Goal: Transaction & Acquisition: Purchase product/service

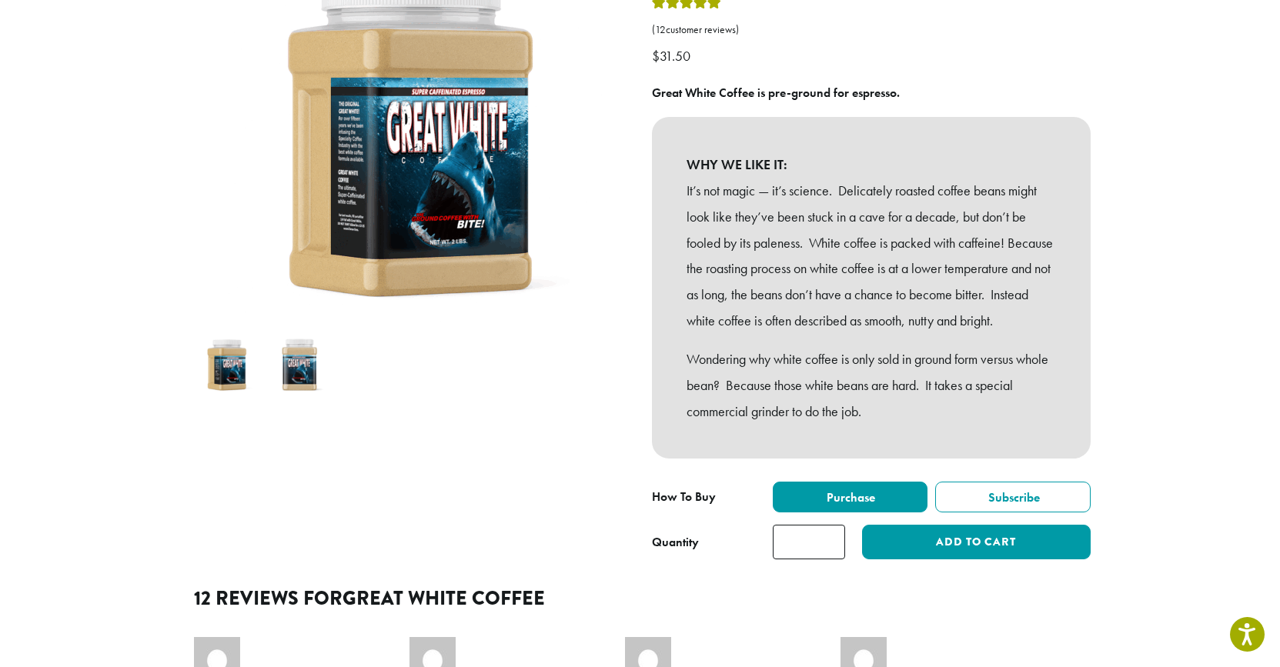
scroll to position [237, 0]
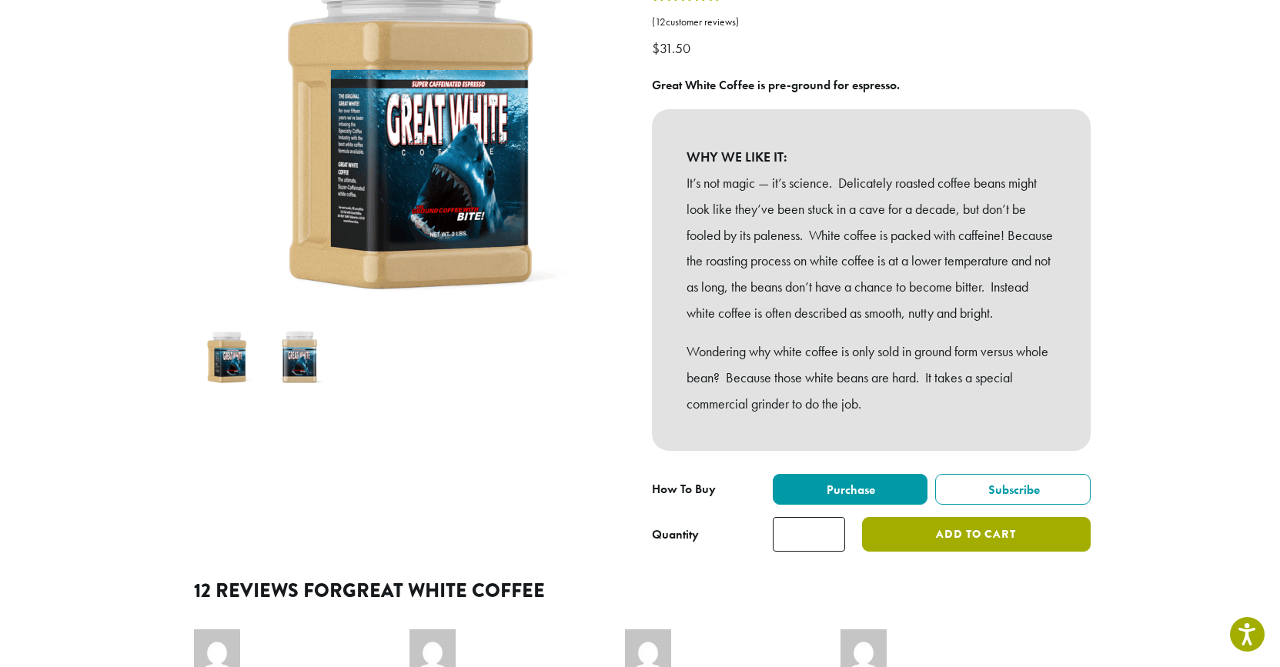
click at [961, 552] on button "Add to cart" at bounding box center [976, 534] width 228 height 35
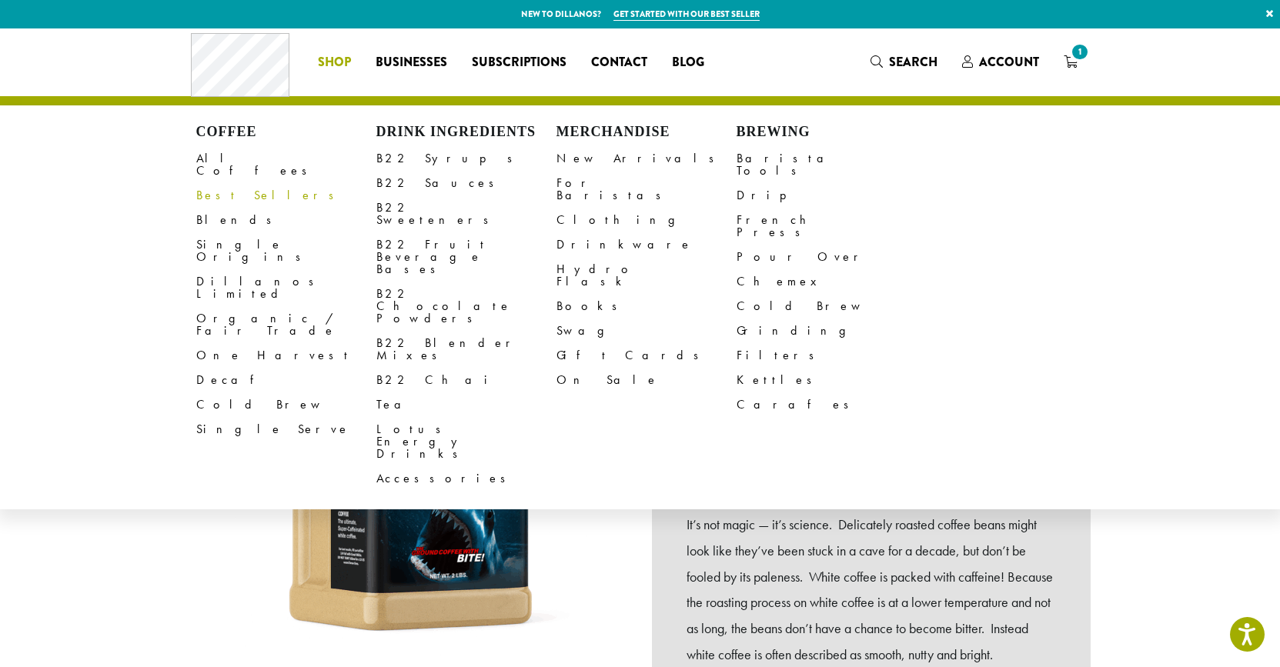
click at [225, 183] on link "Best Sellers" at bounding box center [286, 195] width 180 height 25
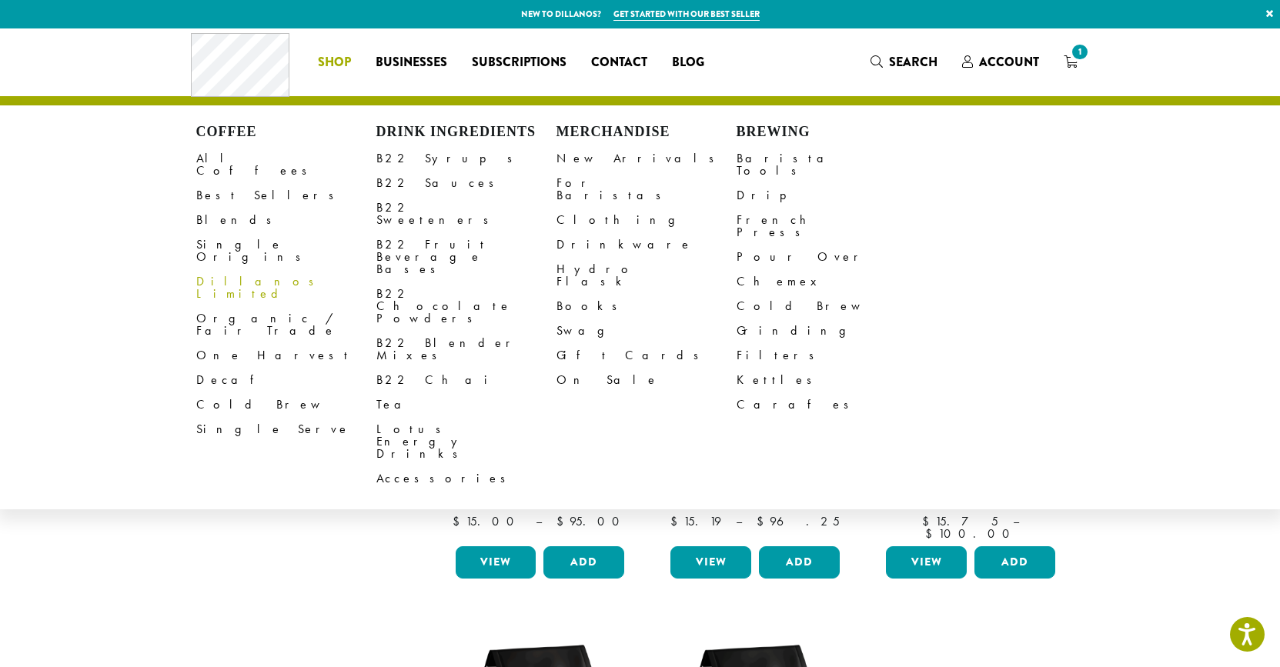
click at [247, 269] on link "Dillanos Limited" at bounding box center [286, 287] width 180 height 37
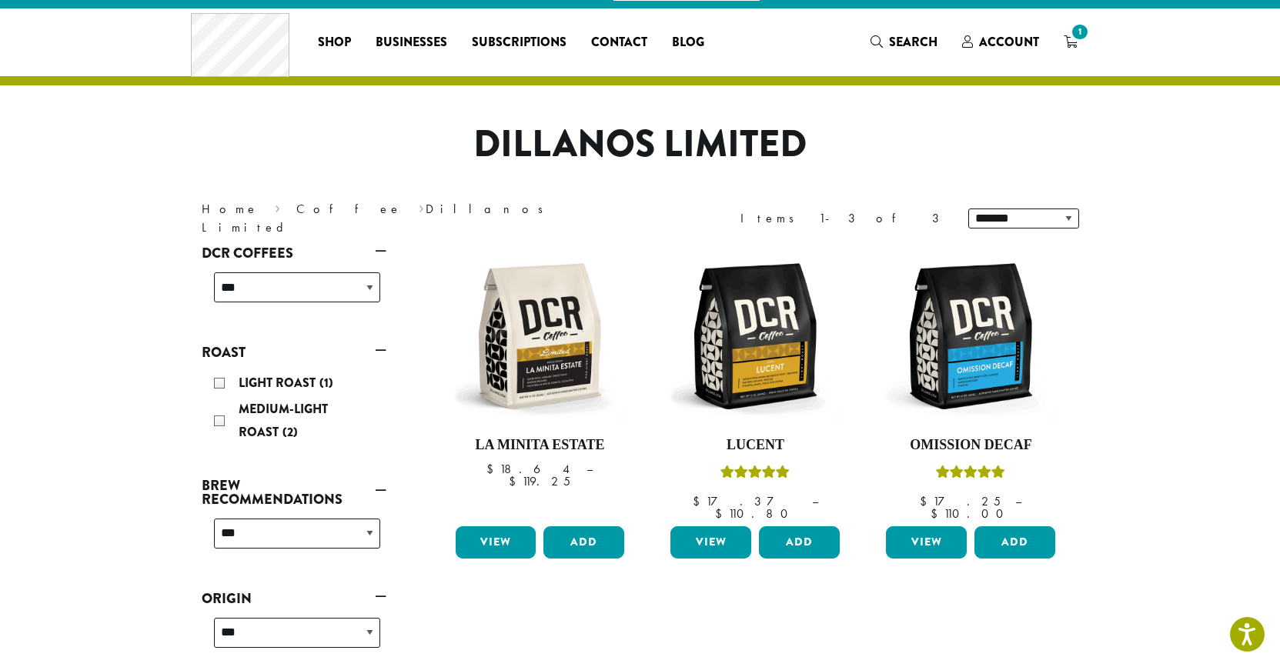
scroll to position [22, 0]
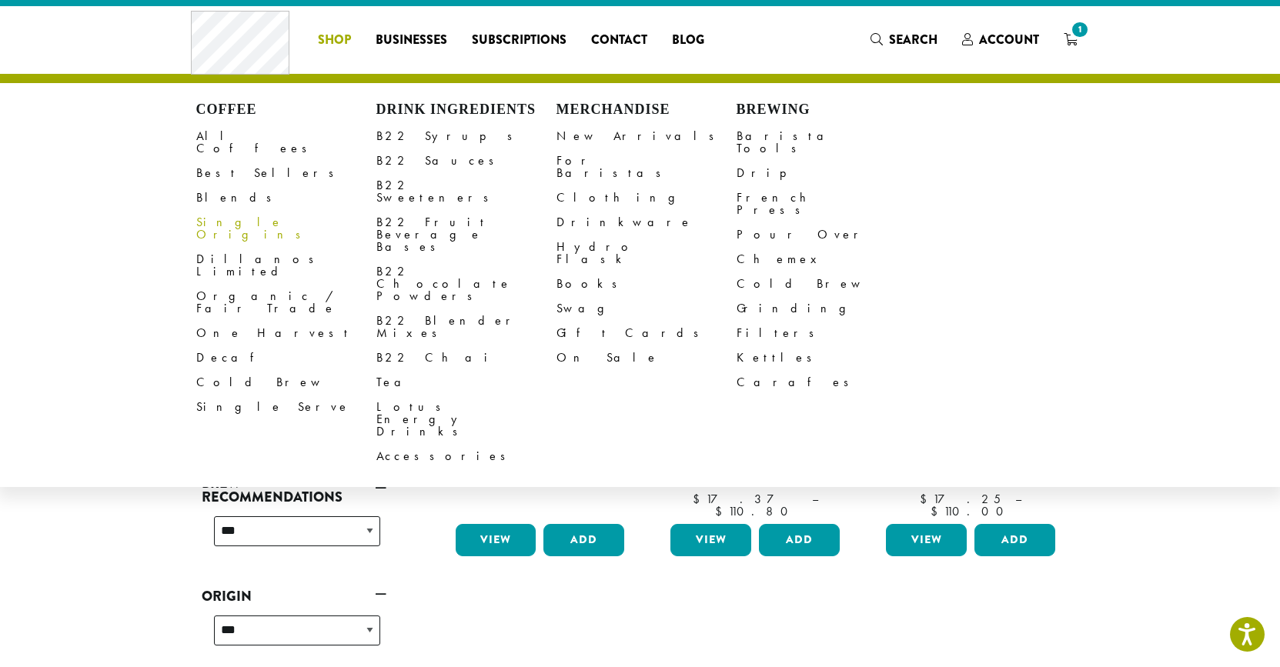
click at [254, 212] on link "Single Origins" at bounding box center [286, 228] width 180 height 37
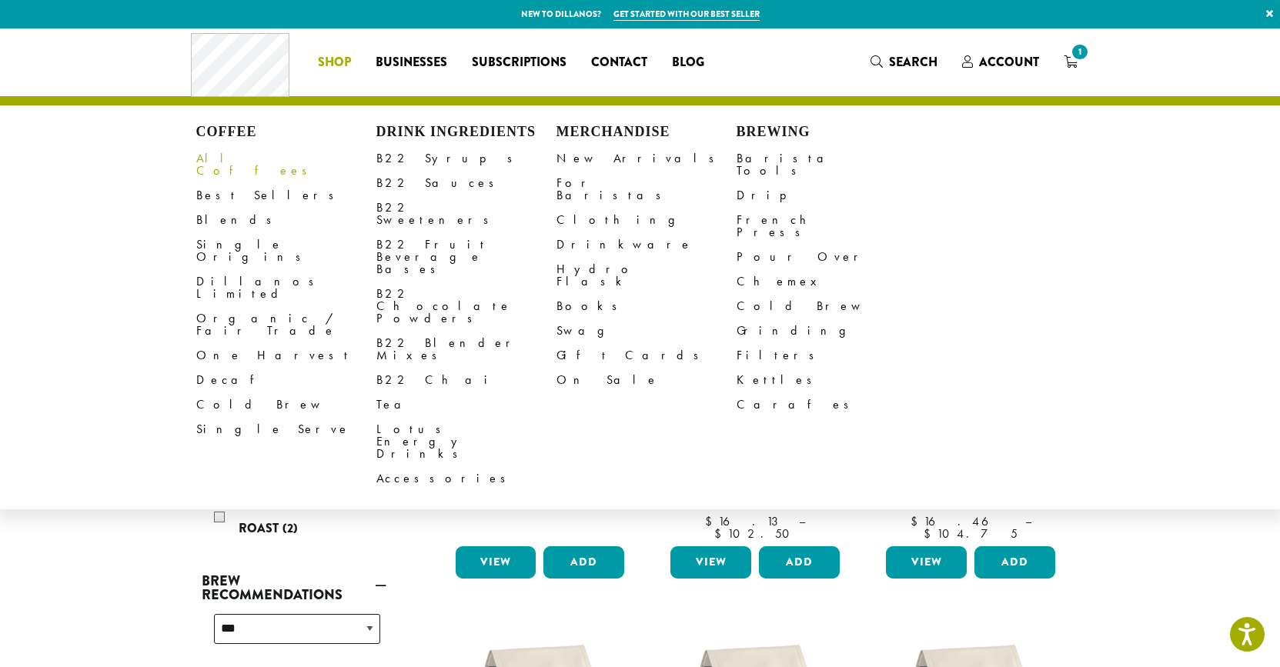
click at [236, 163] on link "All Coffees" at bounding box center [286, 164] width 180 height 37
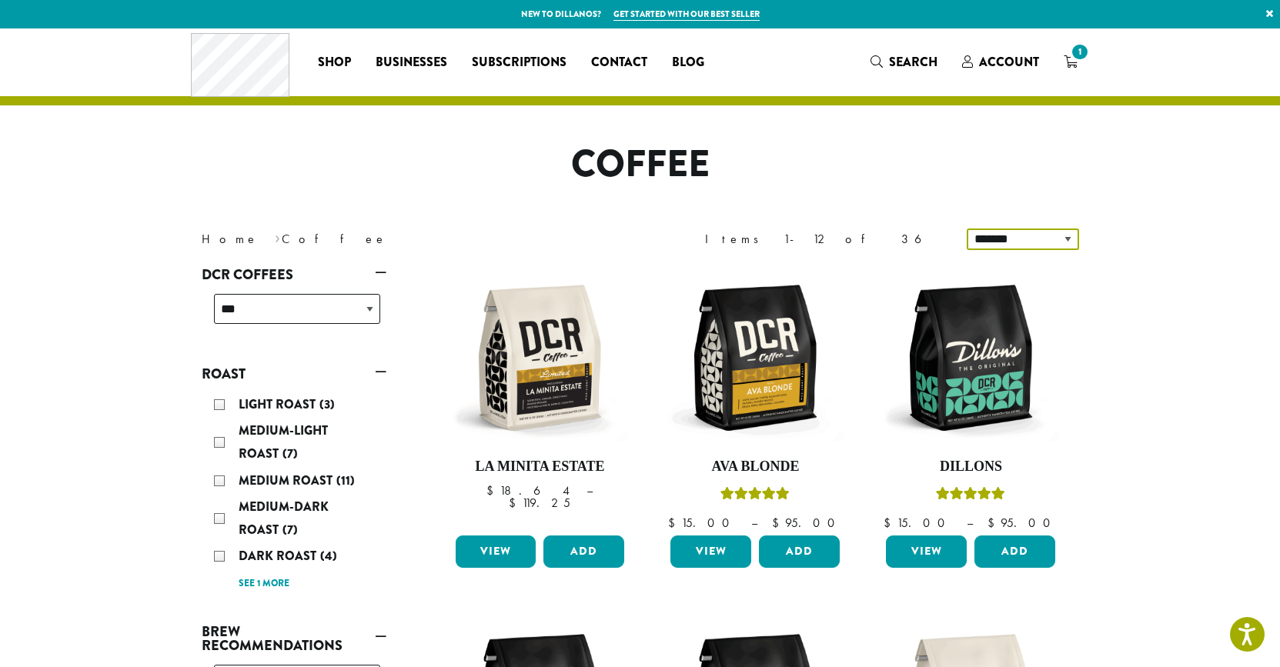
select select "*******"
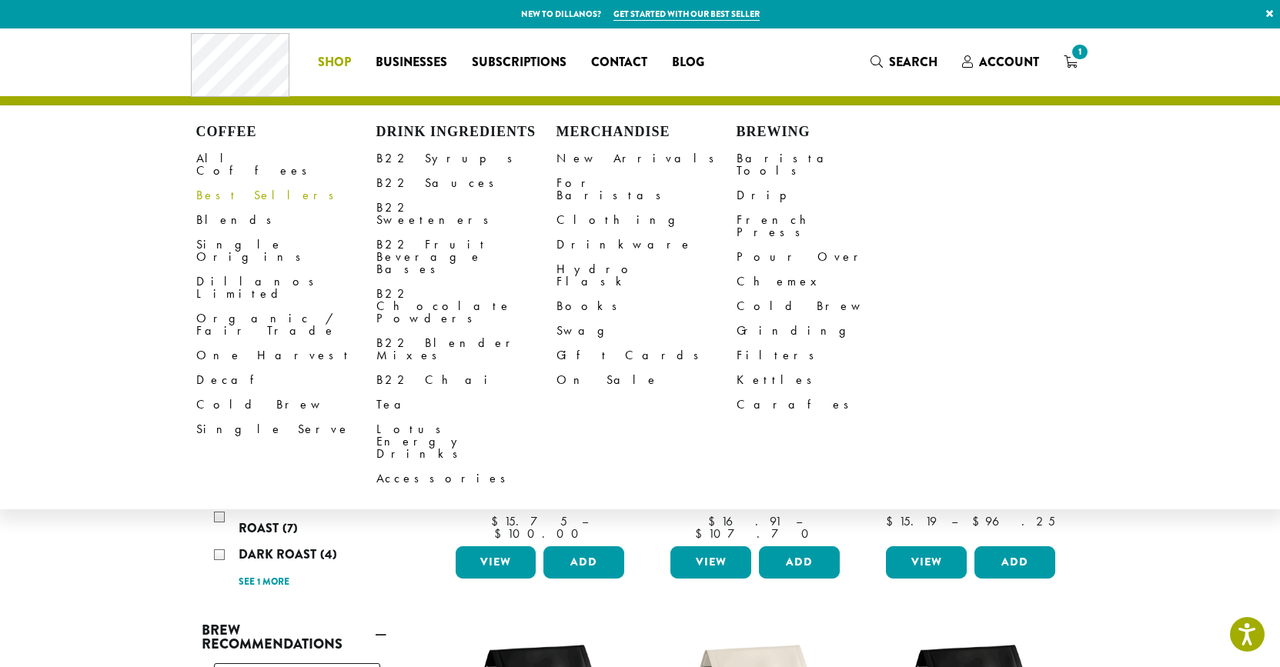
click at [236, 183] on link "Best Sellers" at bounding box center [286, 195] width 180 height 25
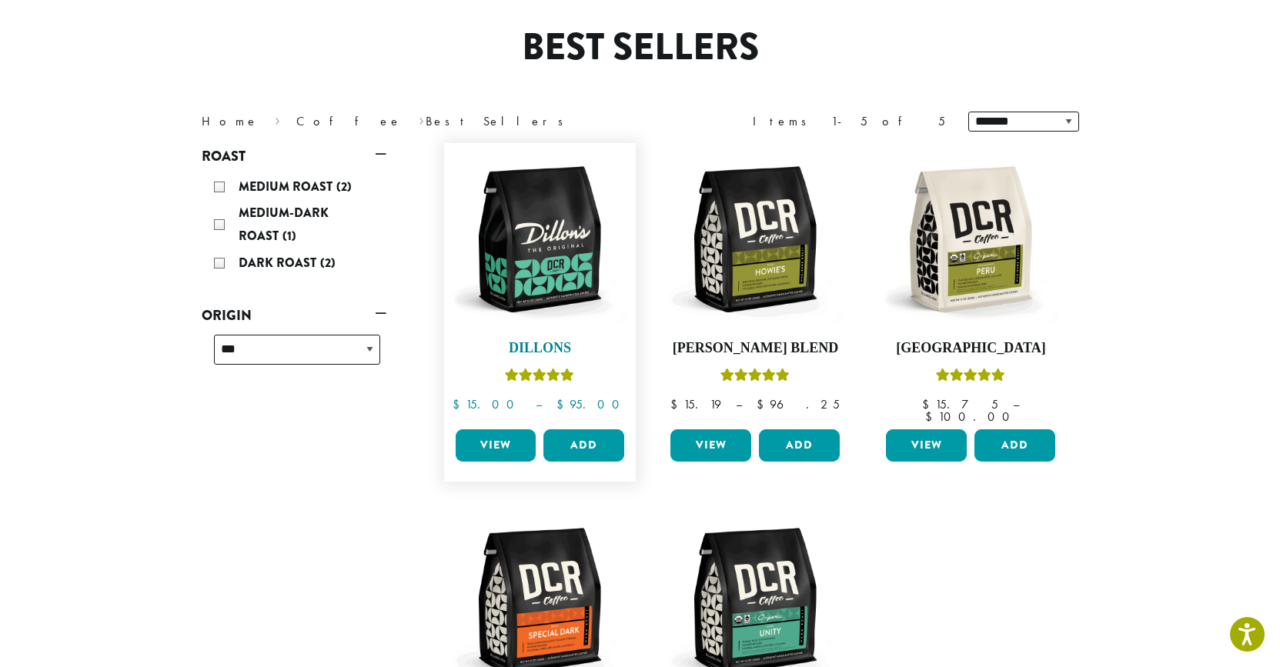
scroll to position [119, 0]
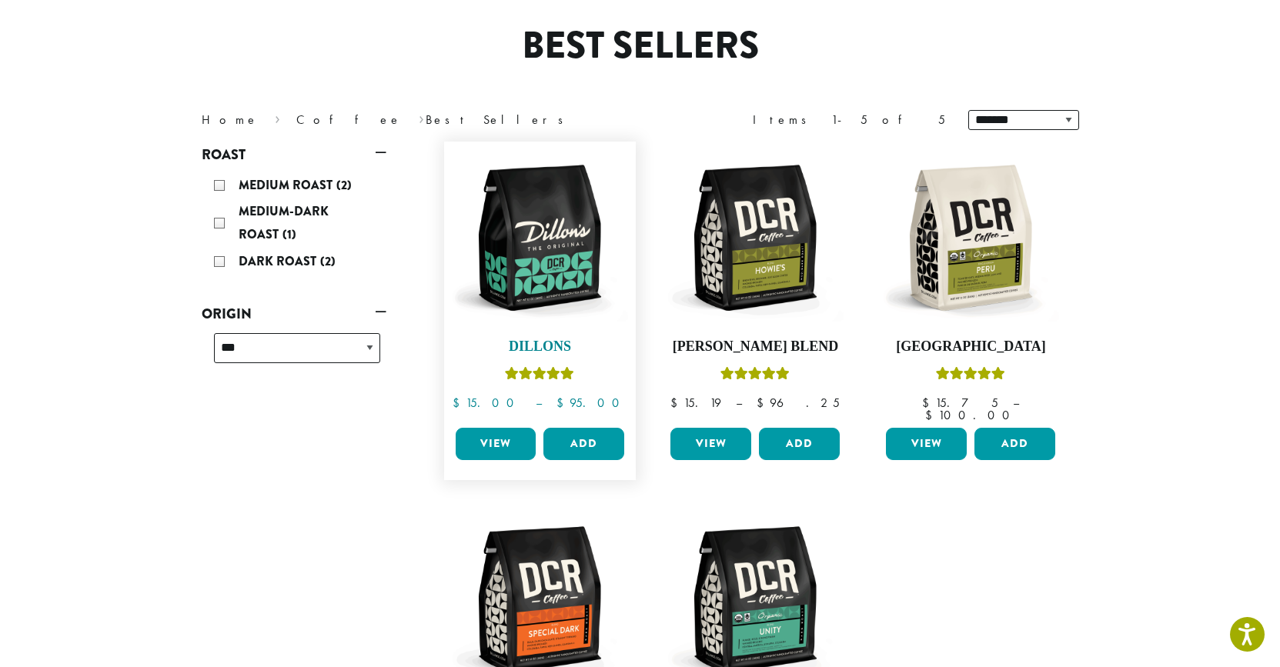
click at [547, 349] on h4 "Dillons" at bounding box center [540, 347] width 177 height 17
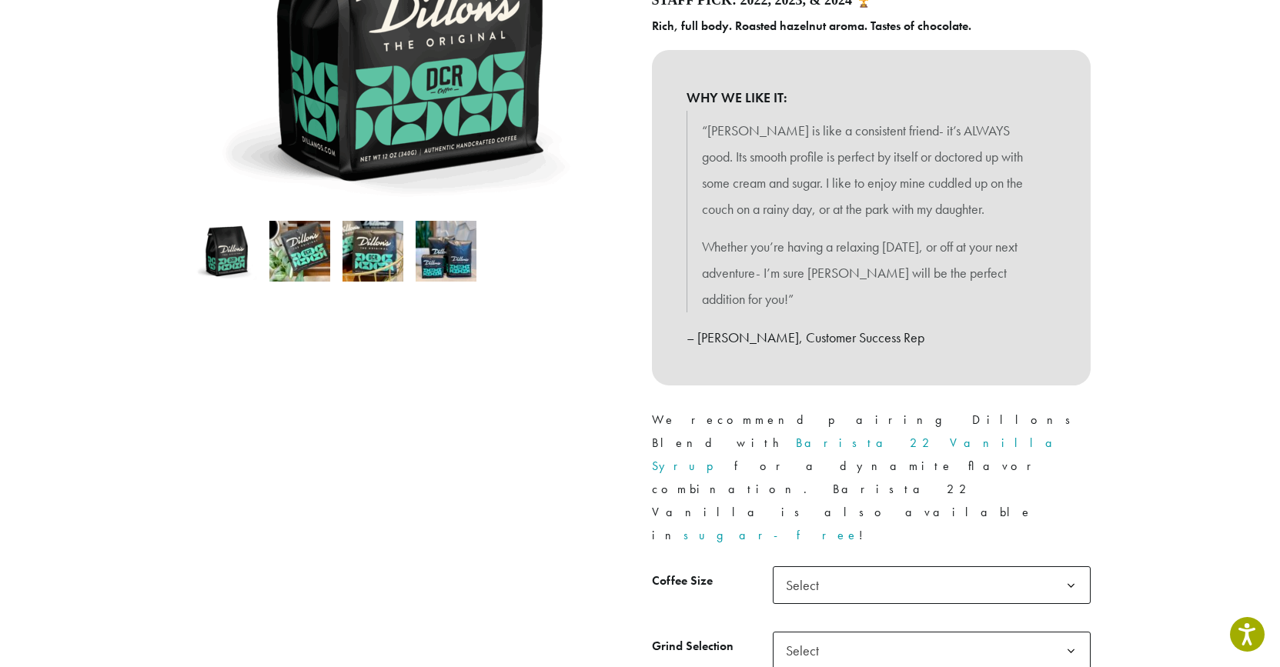
scroll to position [343, 1]
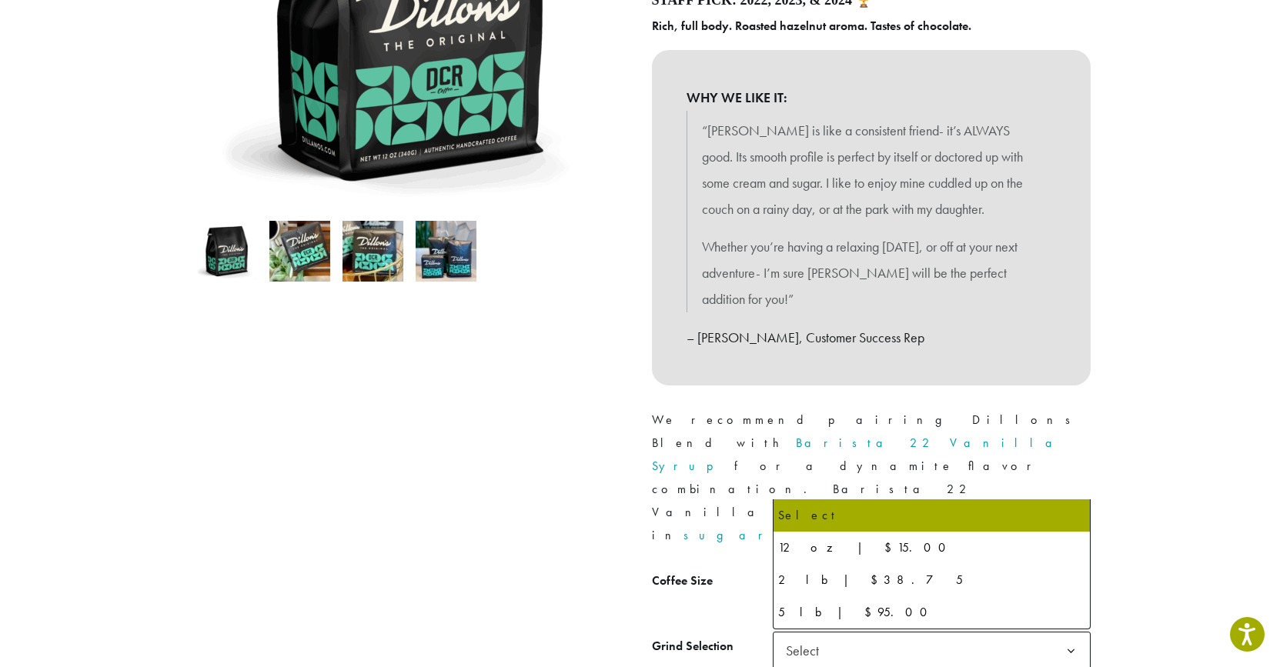
click at [962, 567] on span "Select" at bounding box center [932, 586] width 318 height 38
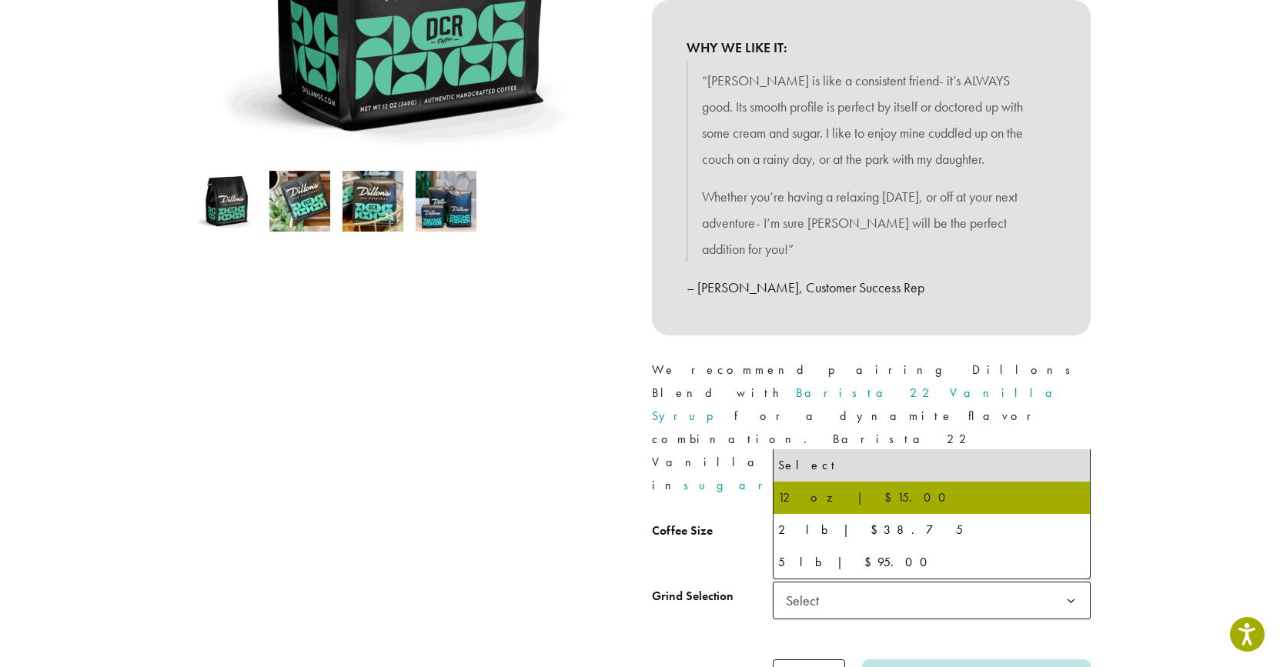
scroll to position [396, 0]
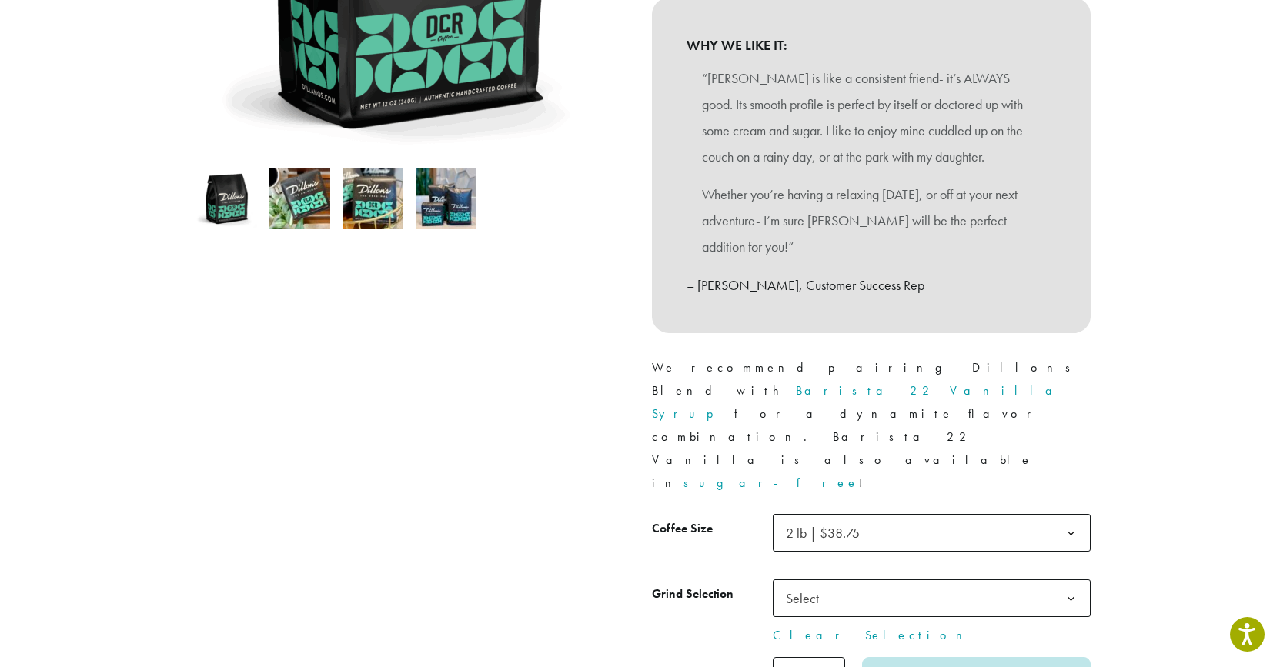
click at [953, 580] on span "Select" at bounding box center [932, 599] width 318 height 38
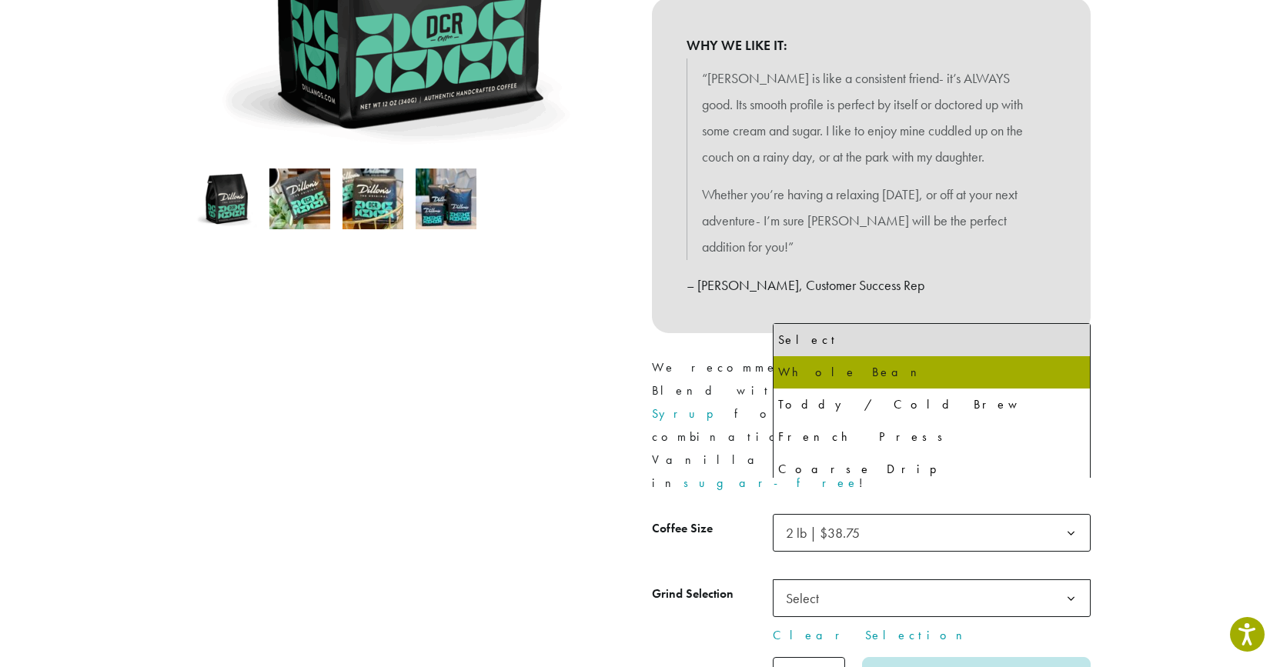
select select "**********"
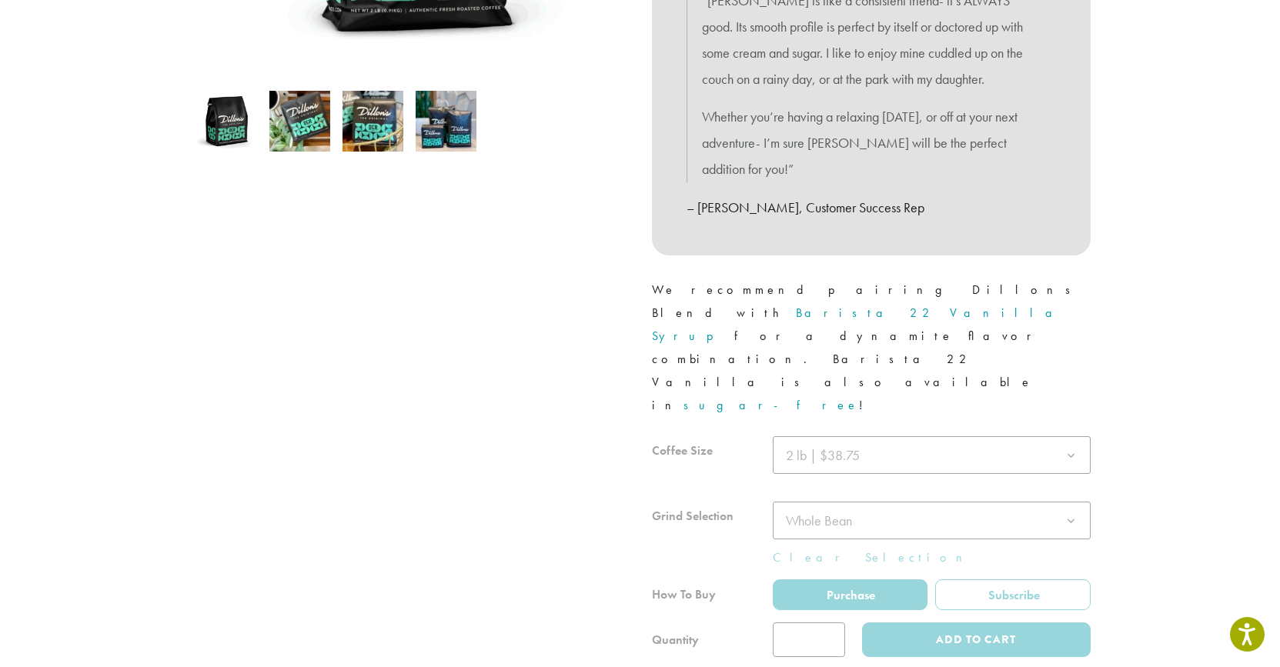
scroll to position [478, 0]
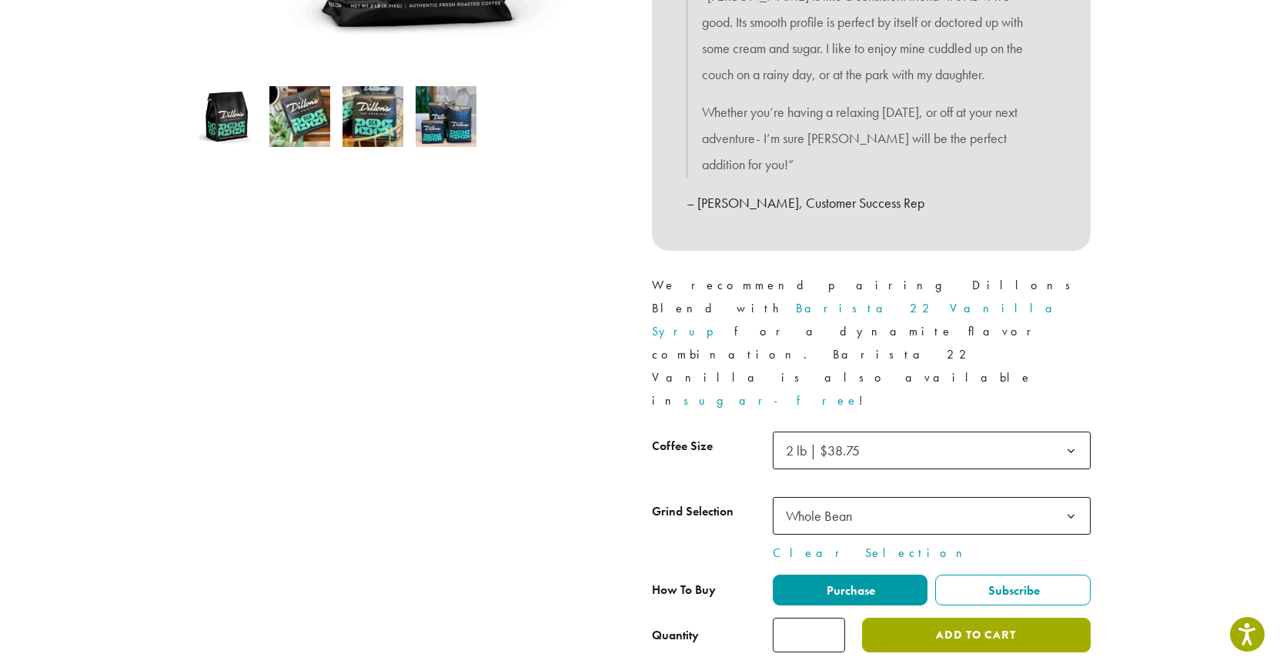
click at [975, 618] on button "Add to cart" at bounding box center [976, 635] width 228 height 35
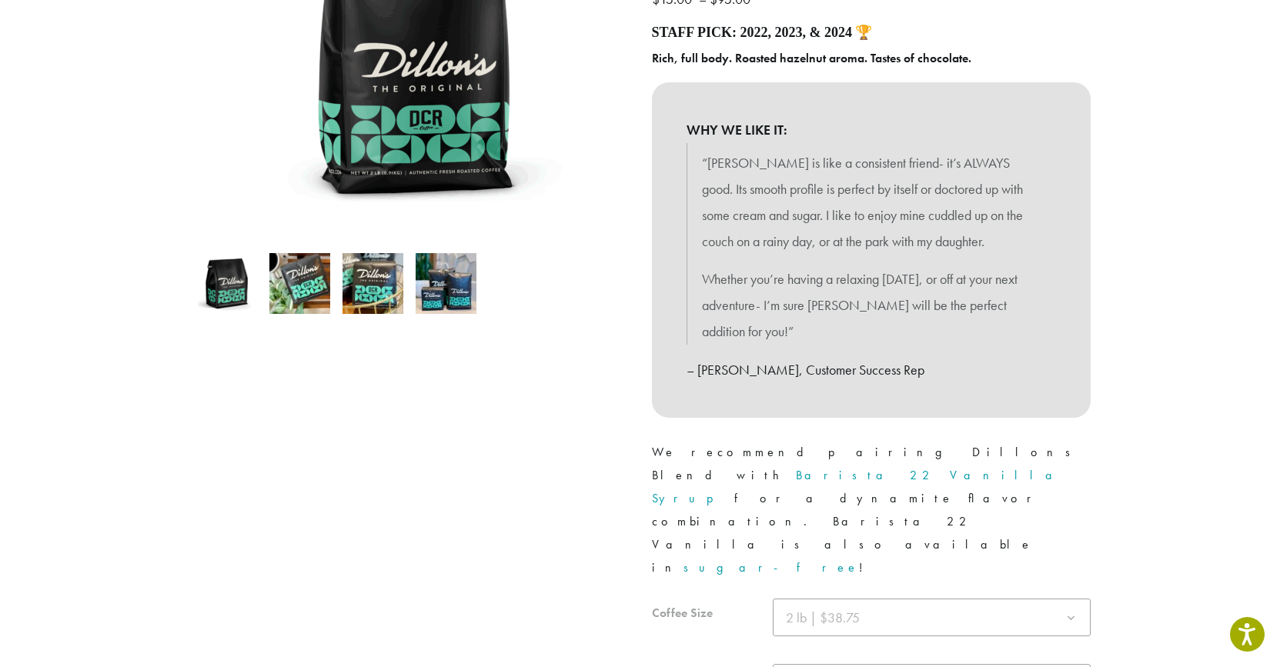
scroll to position [399, 0]
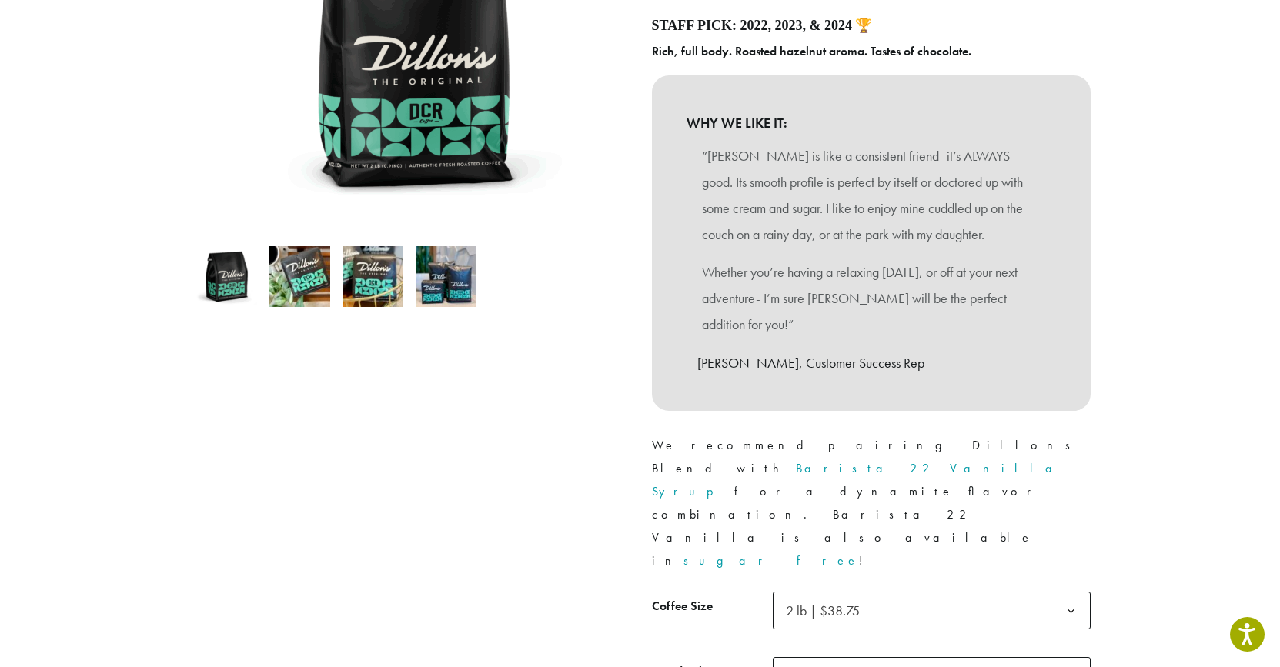
click at [921, 460] on link "Barista 22 Vanilla Syrup" at bounding box center [858, 479] width 413 height 39
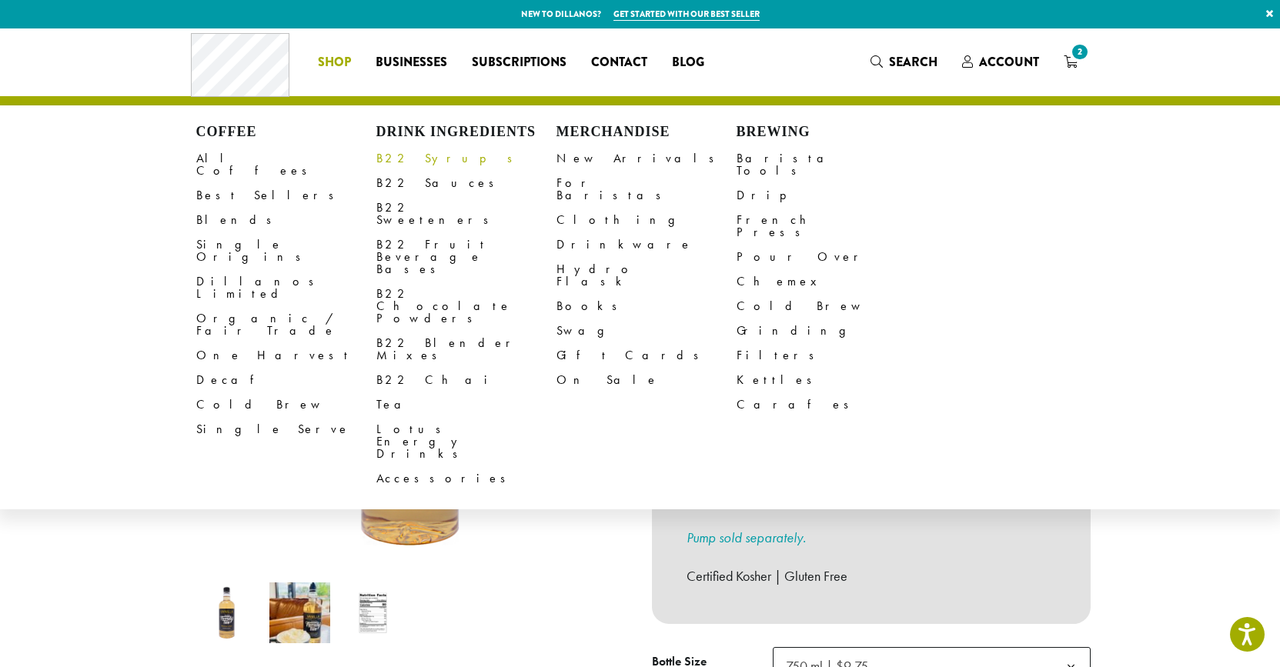
click at [409, 163] on link "B22 Syrups" at bounding box center [466, 158] width 180 height 25
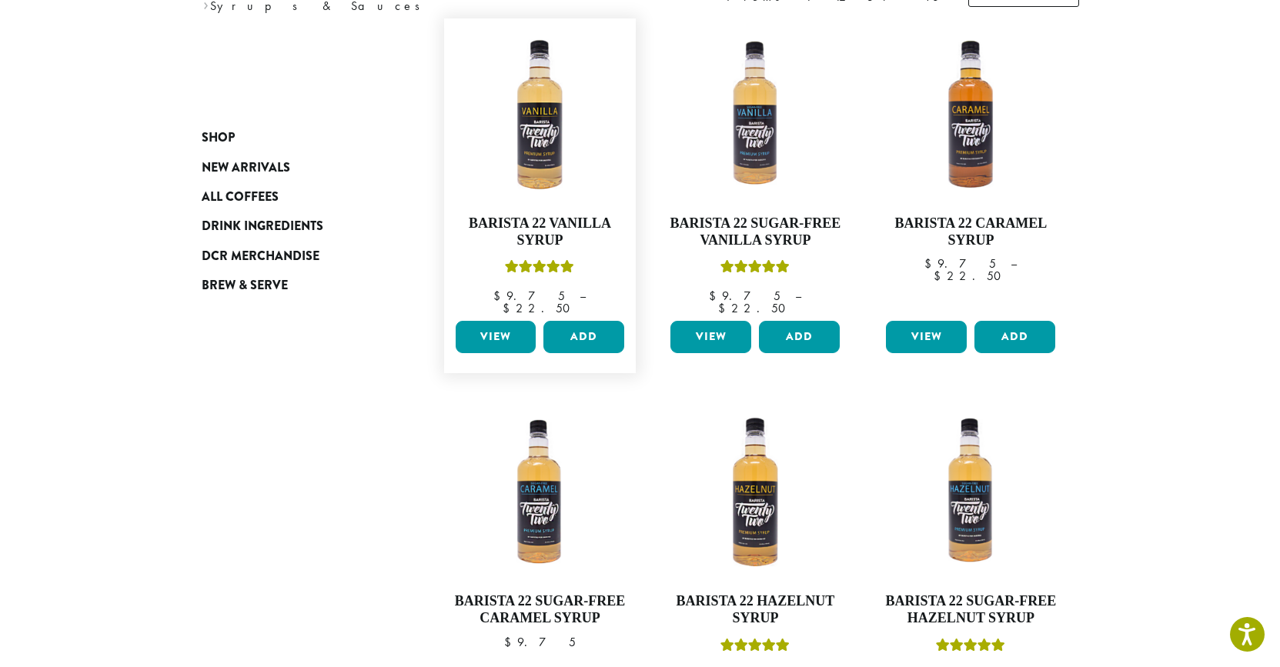
scroll to position [243, 0]
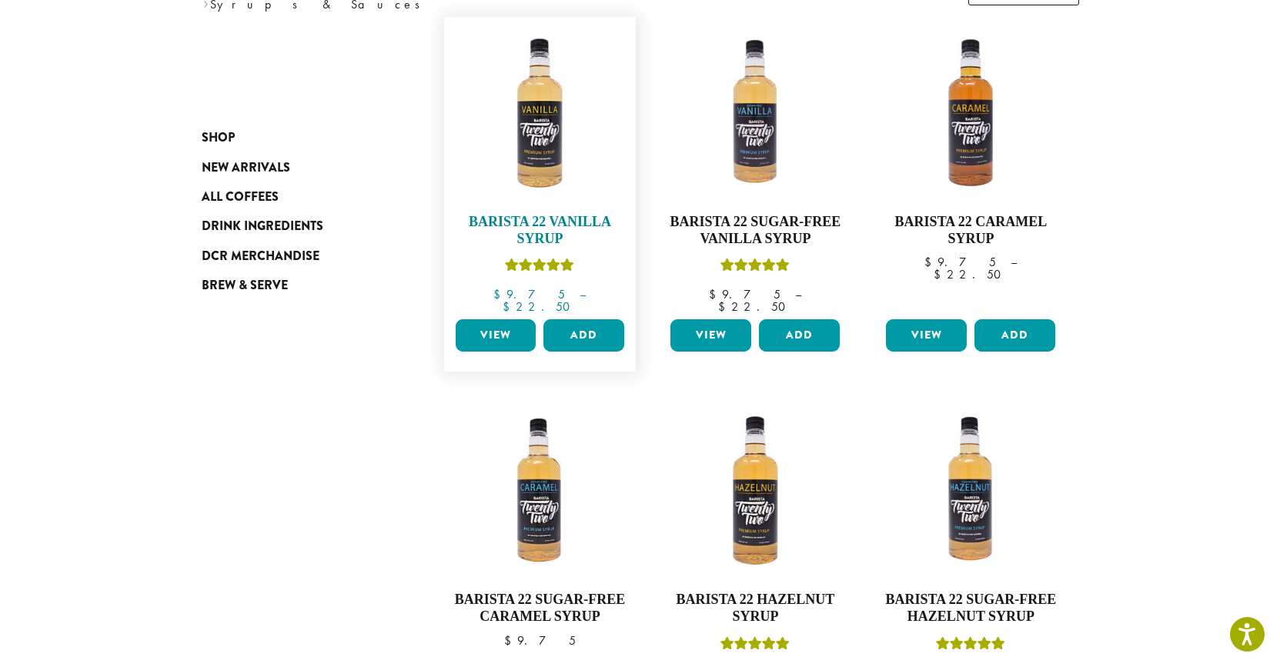
click at [548, 157] on img at bounding box center [539, 113] width 177 height 177
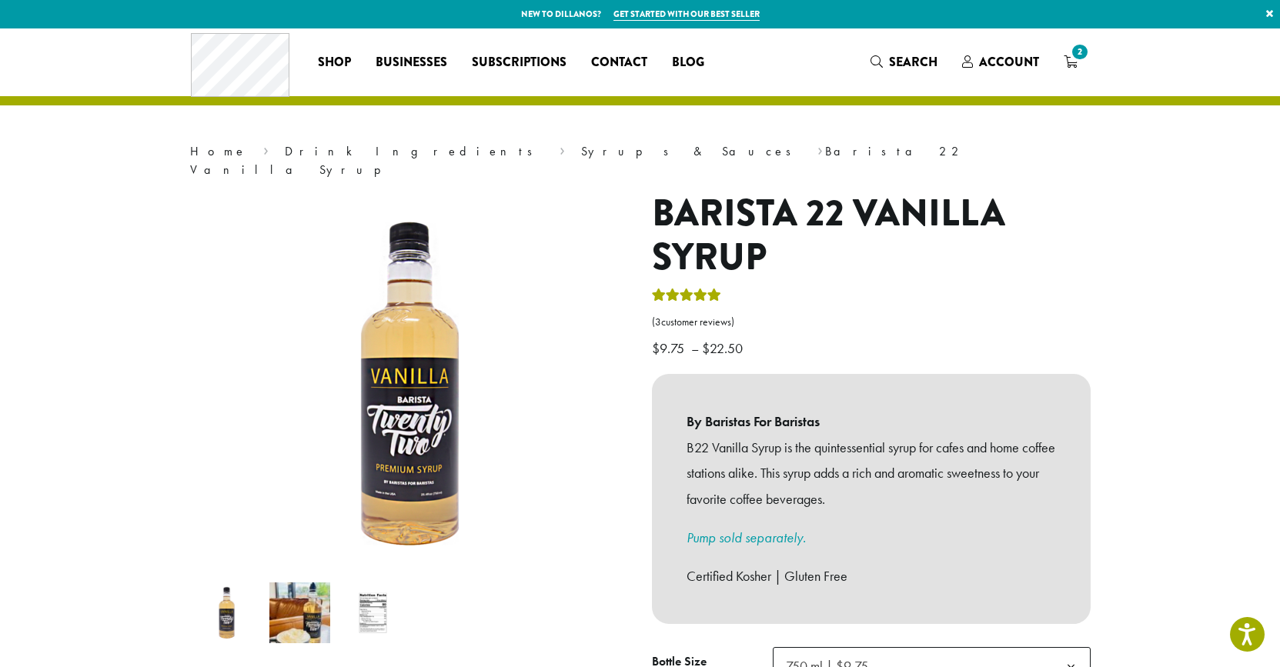
click at [728, 529] on link "Pump sold separately." at bounding box center [746, 538] width 119 height 18
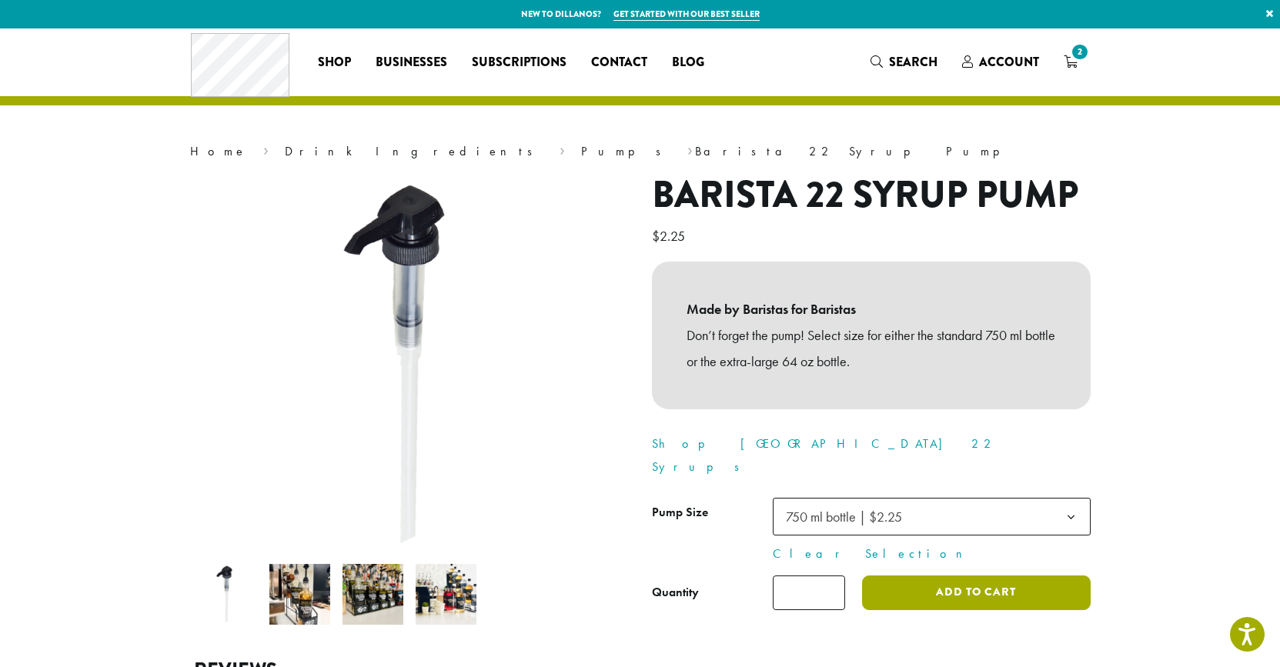
click at [934, 576] on button "Add to cart" at bounding box center [976, 593] width 228 height 35
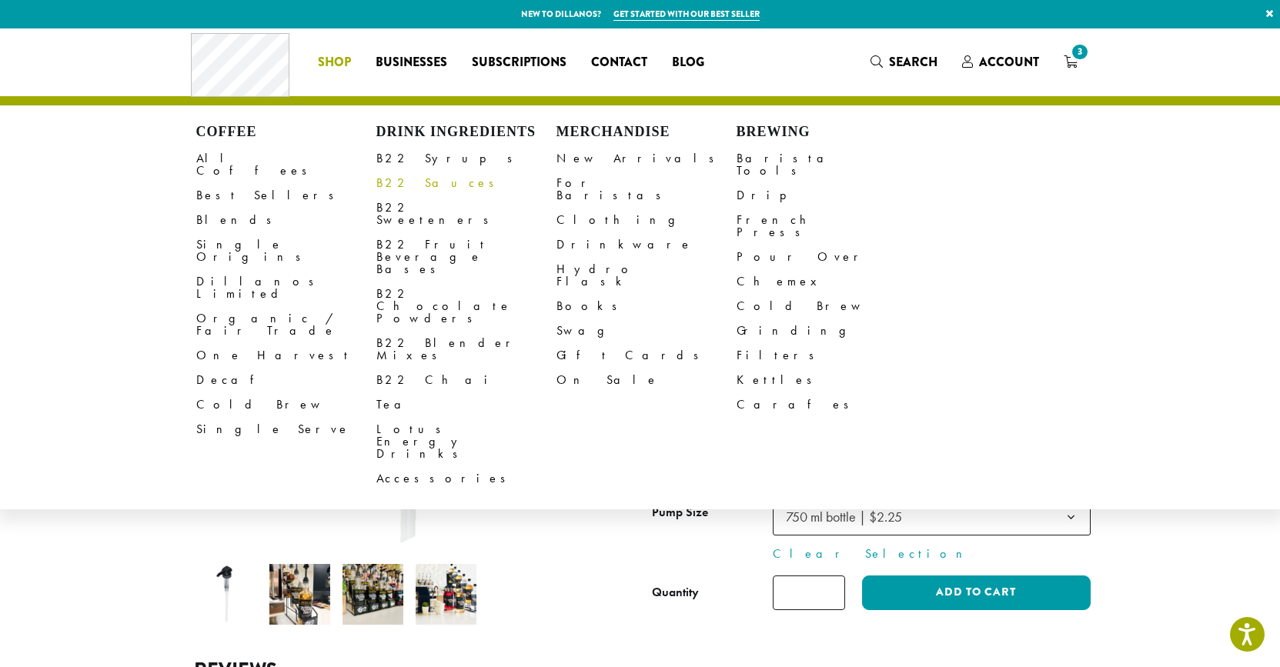
click at [411, 189] on link "B22 Sauces" at bounding box center [466, 183] width 180 height 25
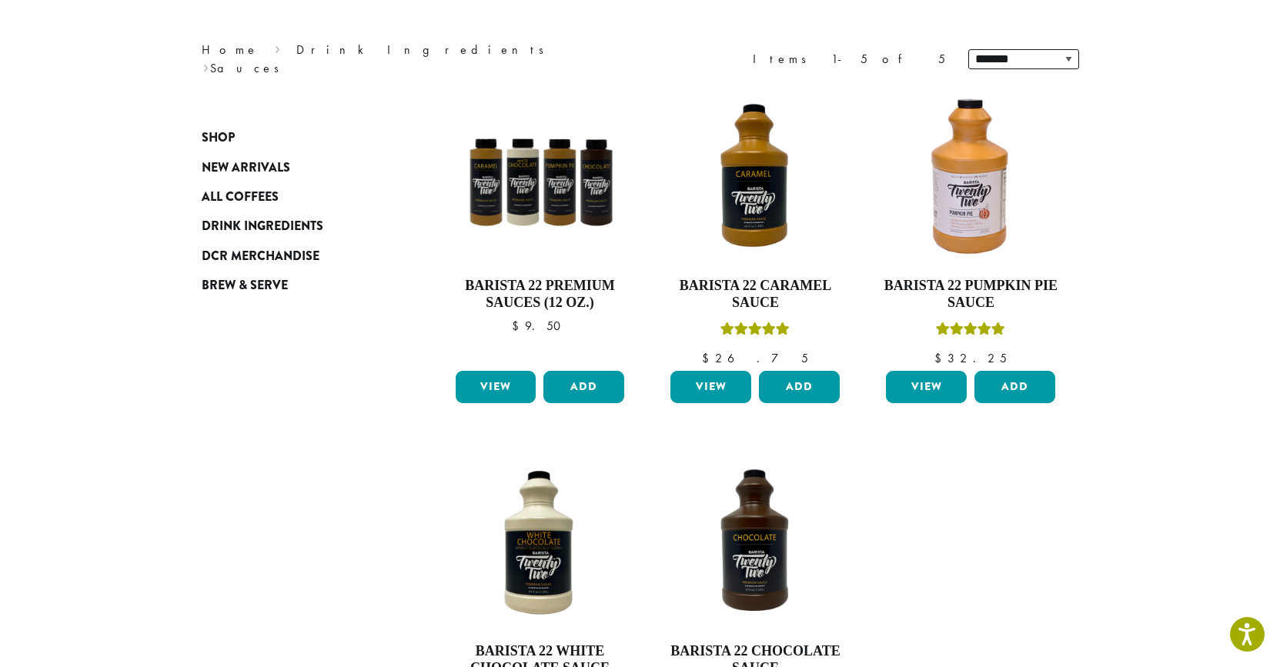
scroll to position [178, 0]
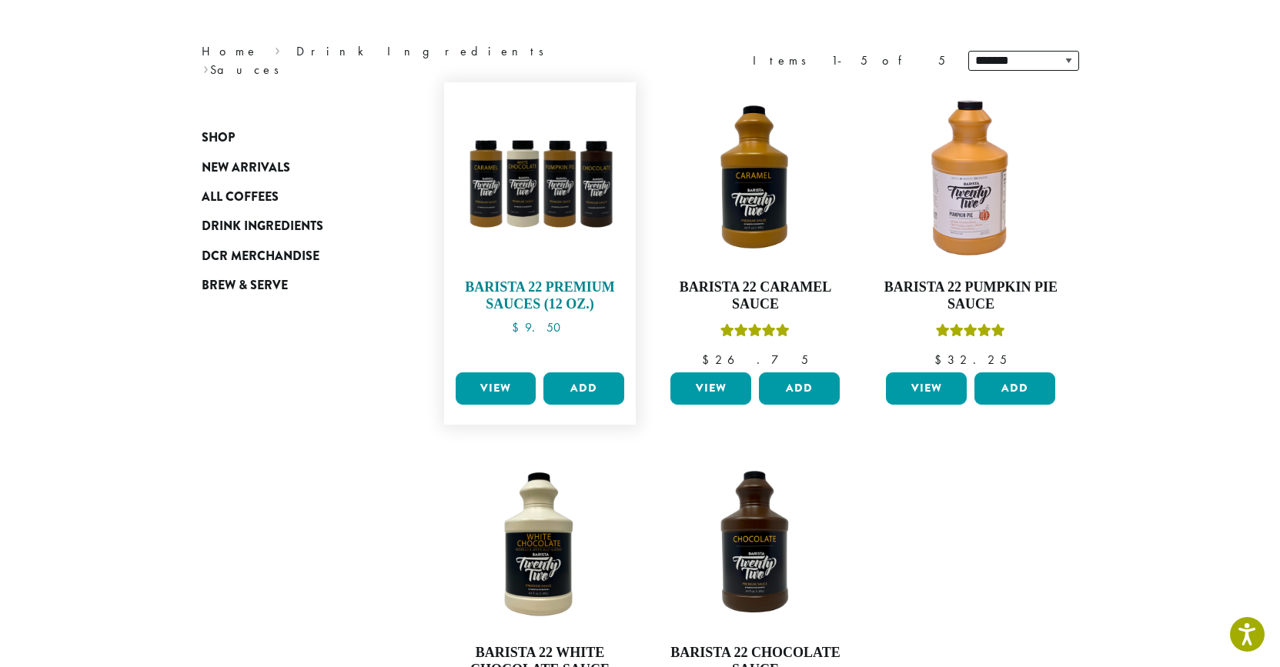
click at [559, 222] on img at bounding box center [539, 178] width 177 height 177
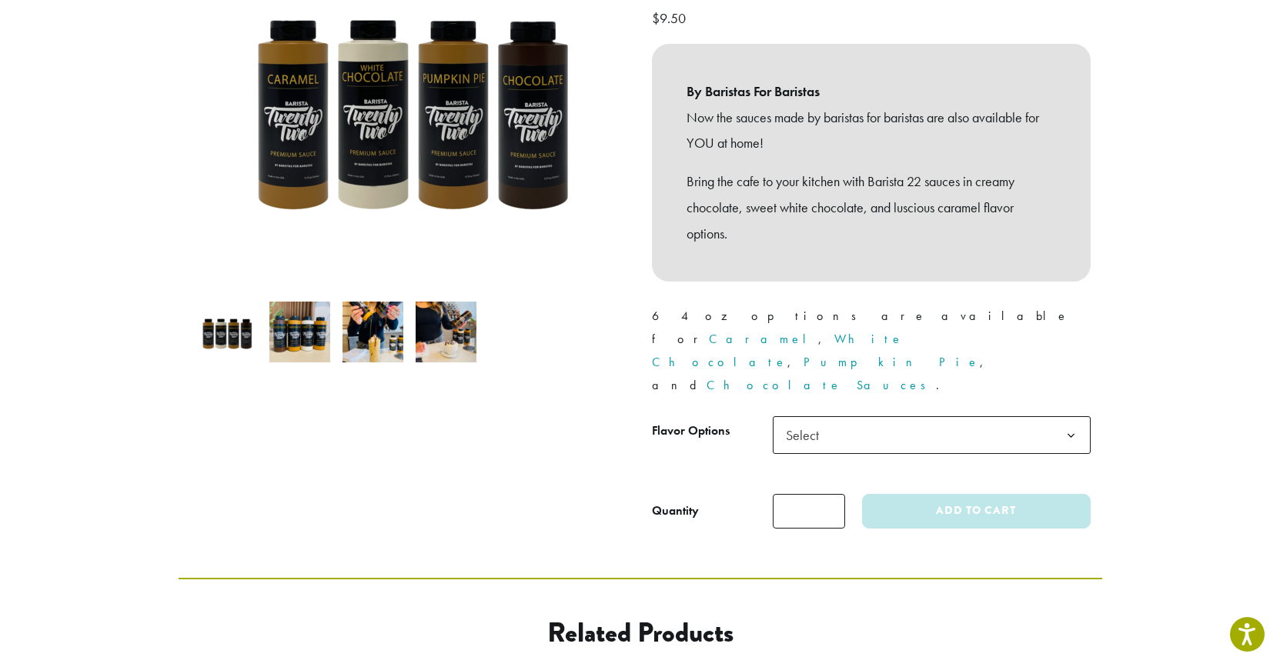
scroll to position [273, 0]
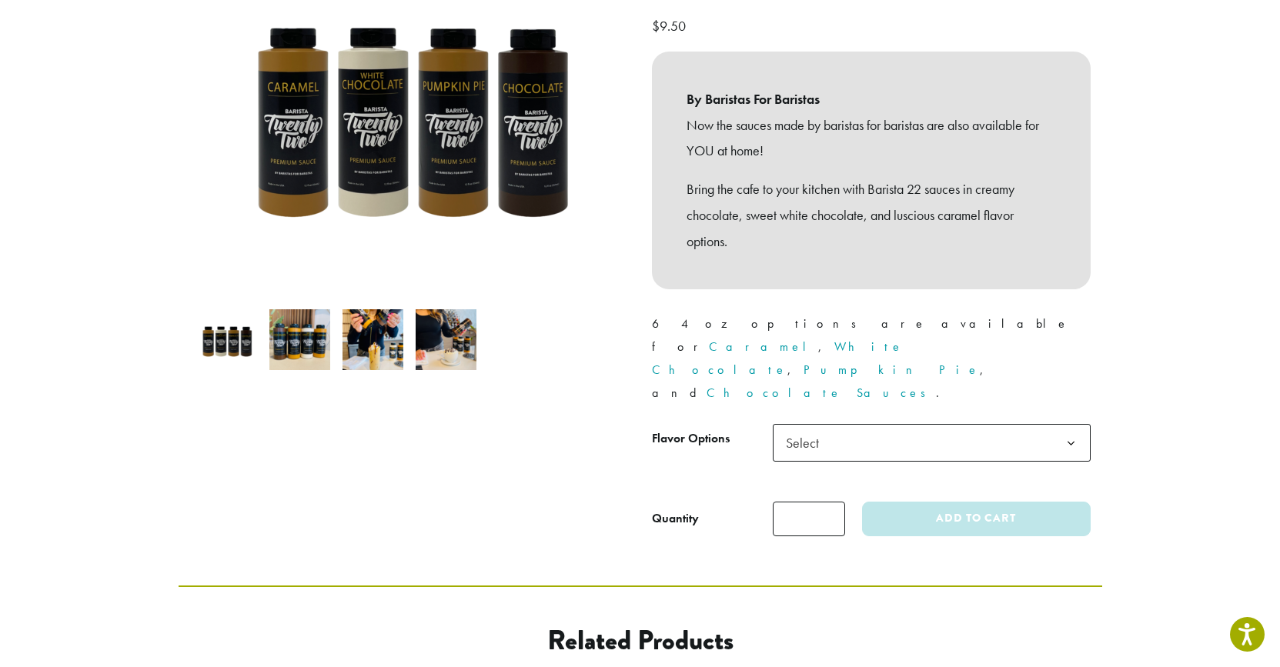
click at [383, 314] on img at bounding box center [373, 339] width 61 height 61
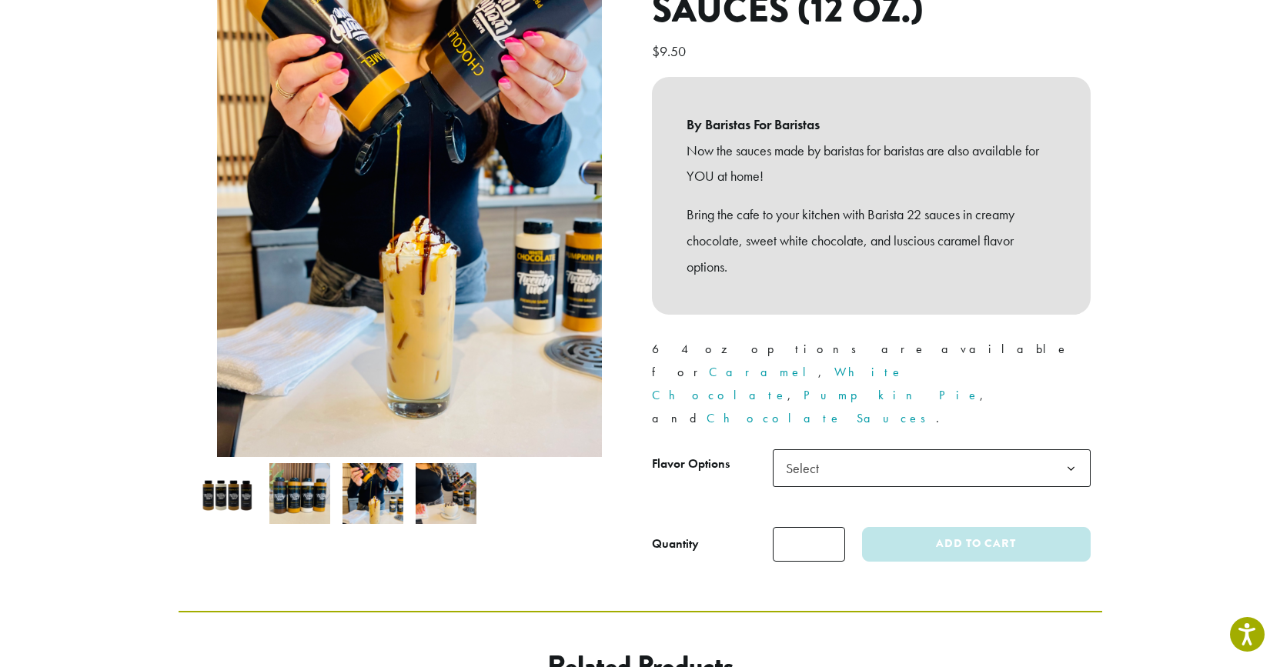
scroll to position [242, 0]
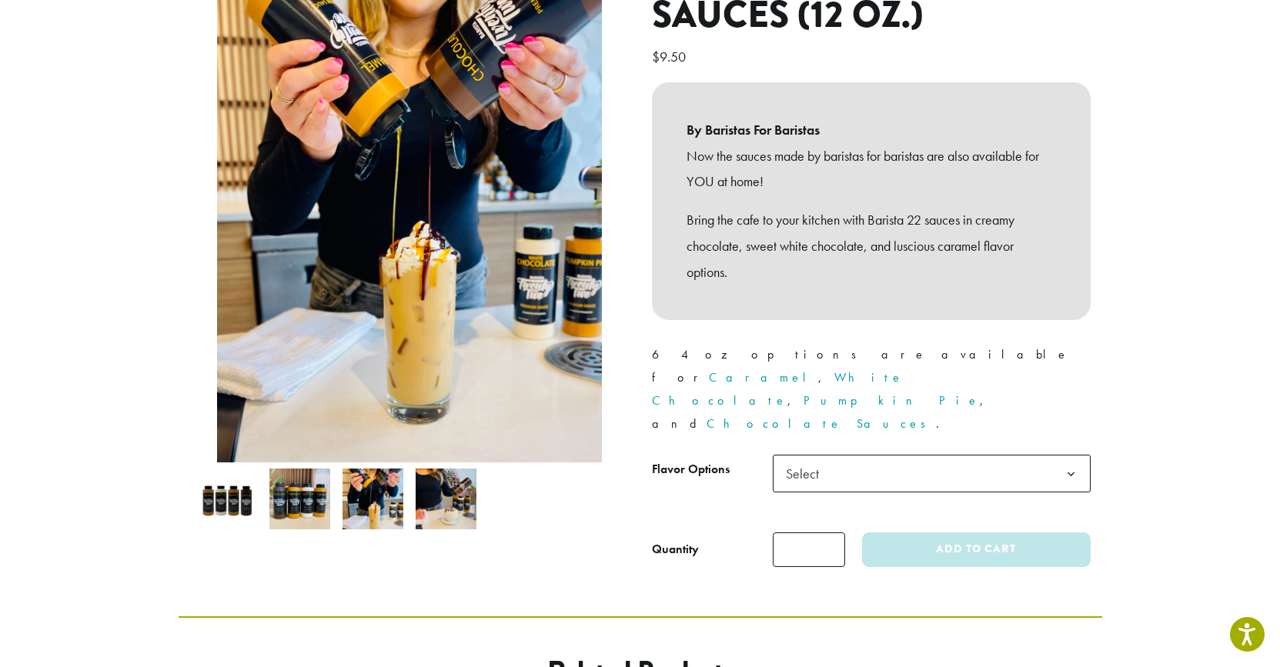
click at [841, 455] on span "Select" at bounding box center [932, 474] width 318 height 38
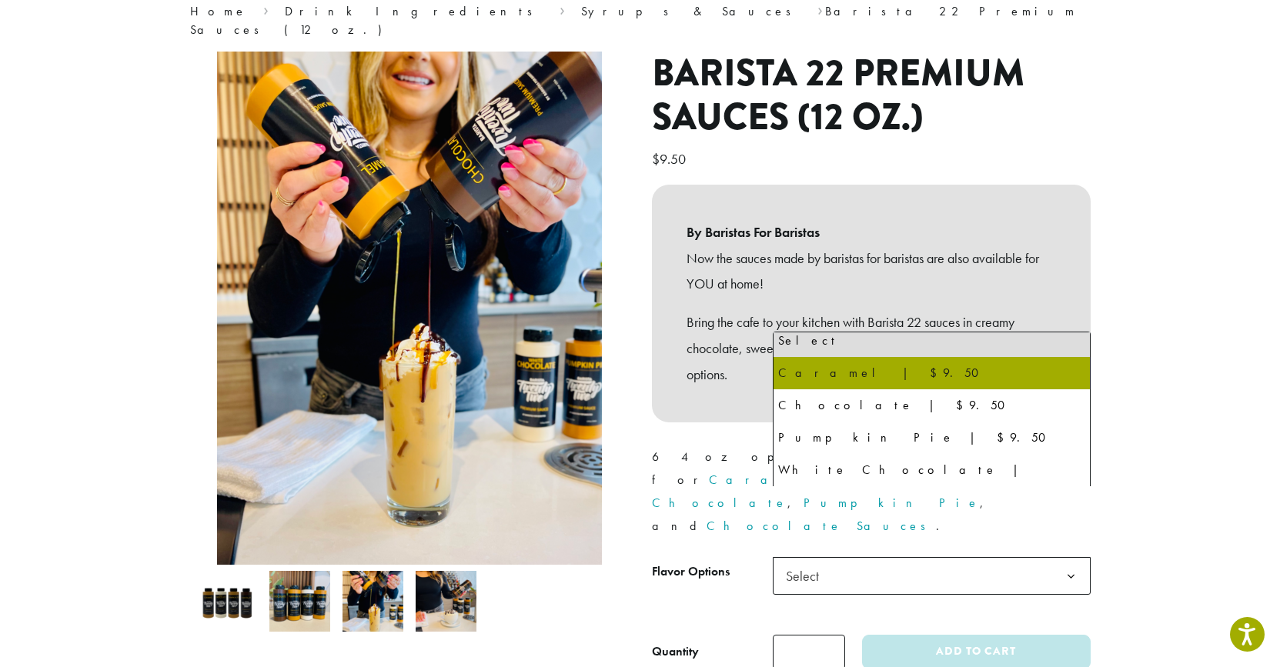
scroll to position [120, 1]
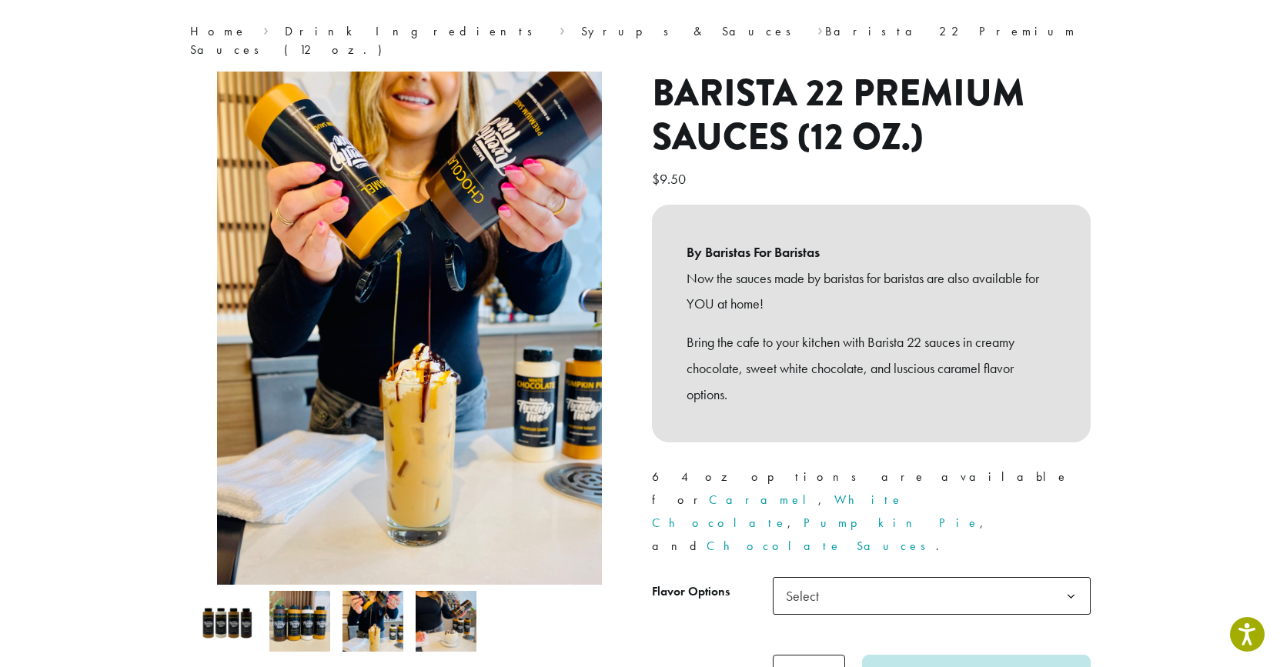
click at [647, 384] on div "**********" at bounding box center [871, 387] width 462 height 630
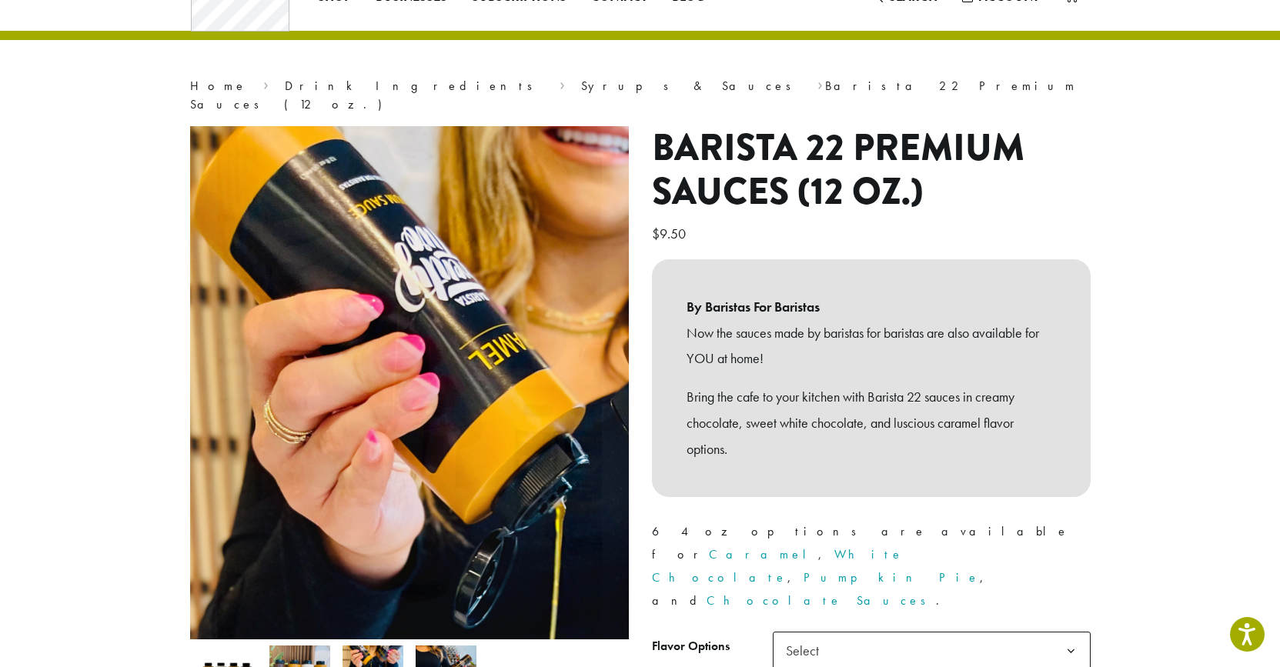
scroll to position [77, 0]
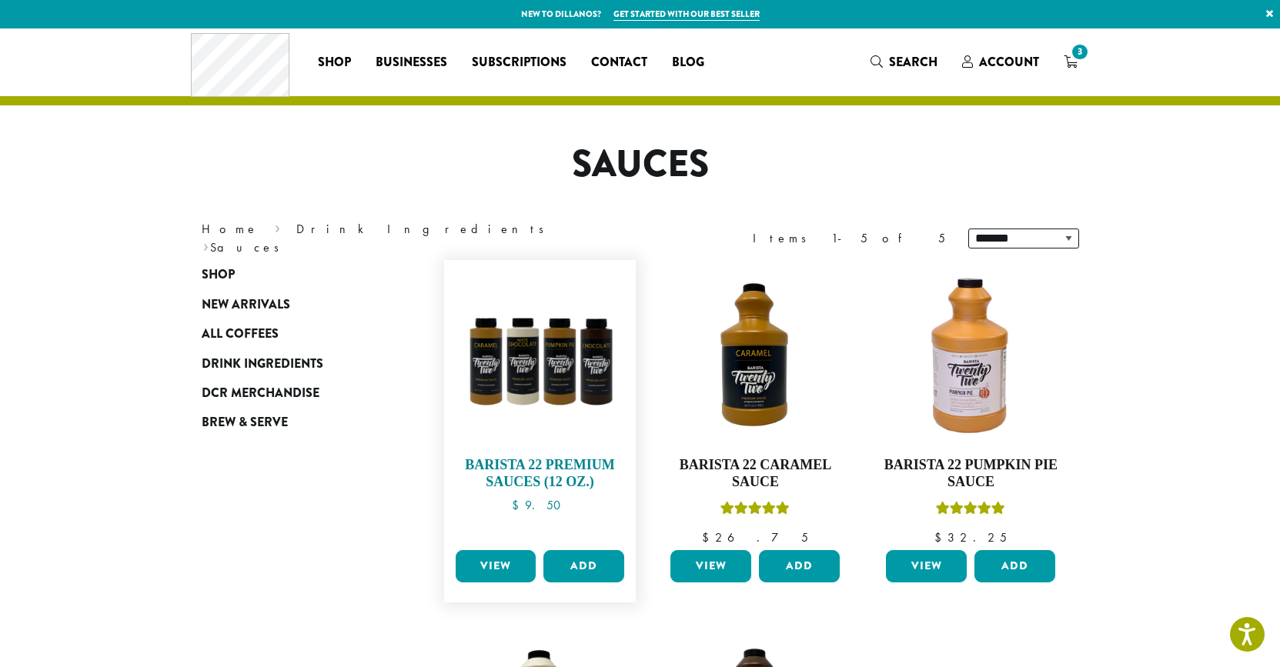
click at [596, 350] on img at bounding box center [539, 356] width 177 height 177
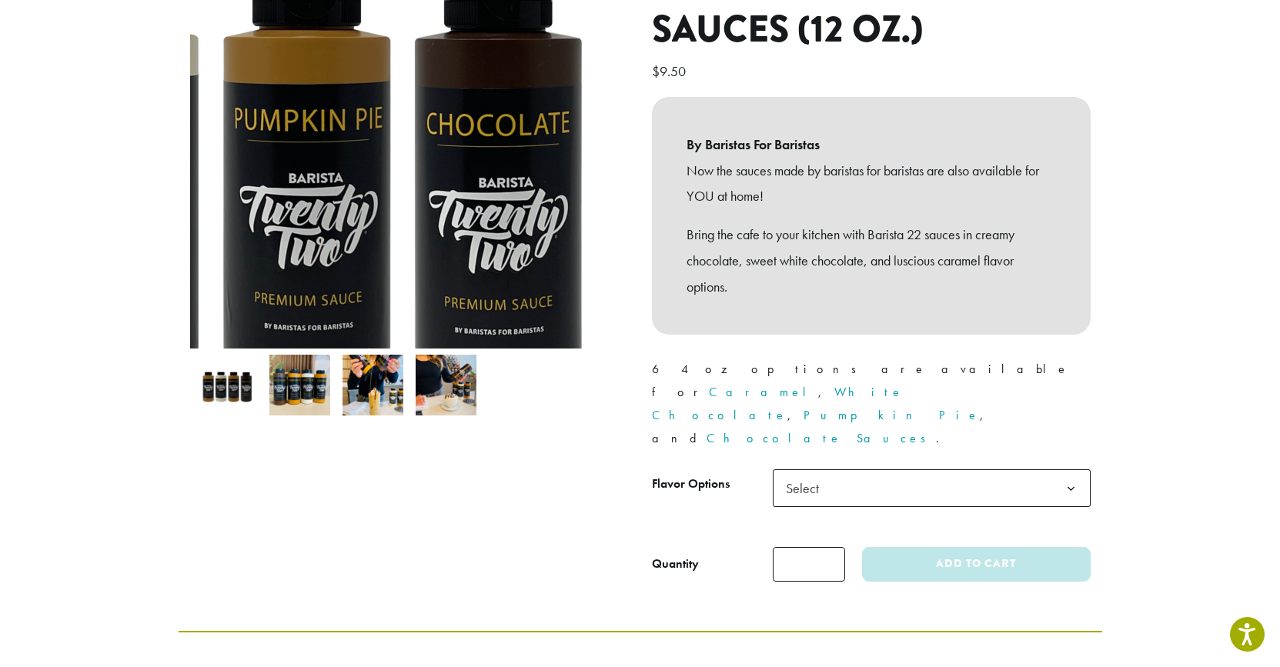
scroll to position [236, 0]
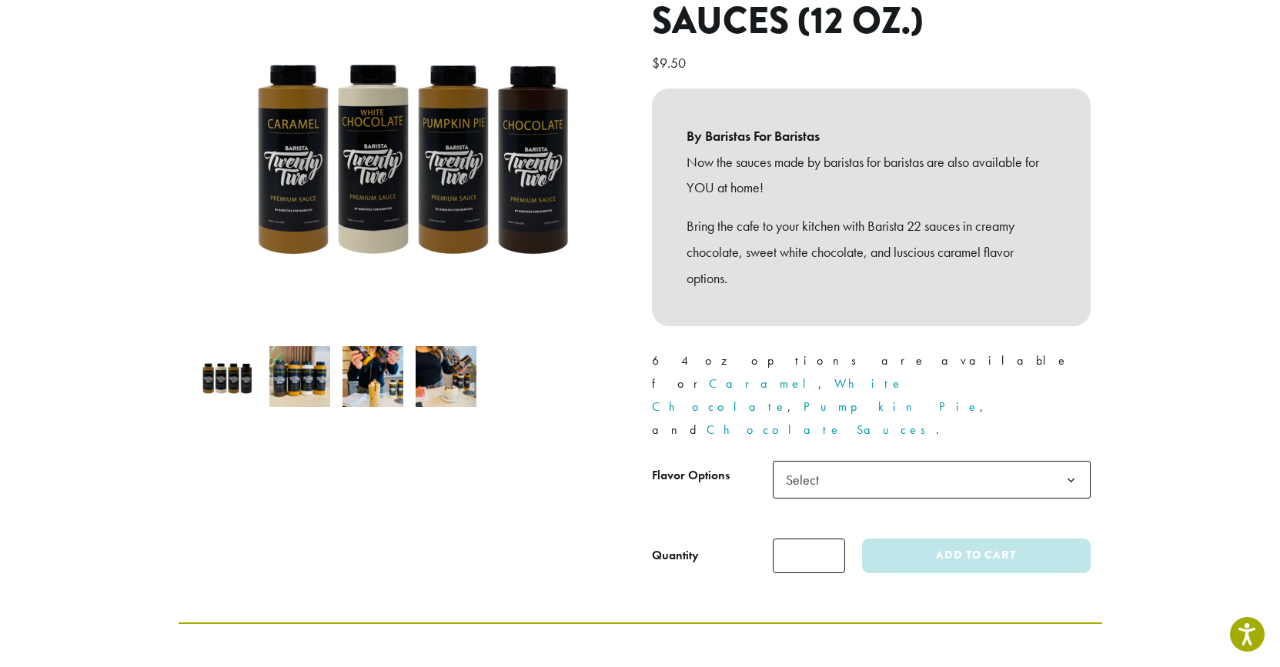
click at [938, 461] on span "Select" at bounding box center [932, 480] width 318 height 38
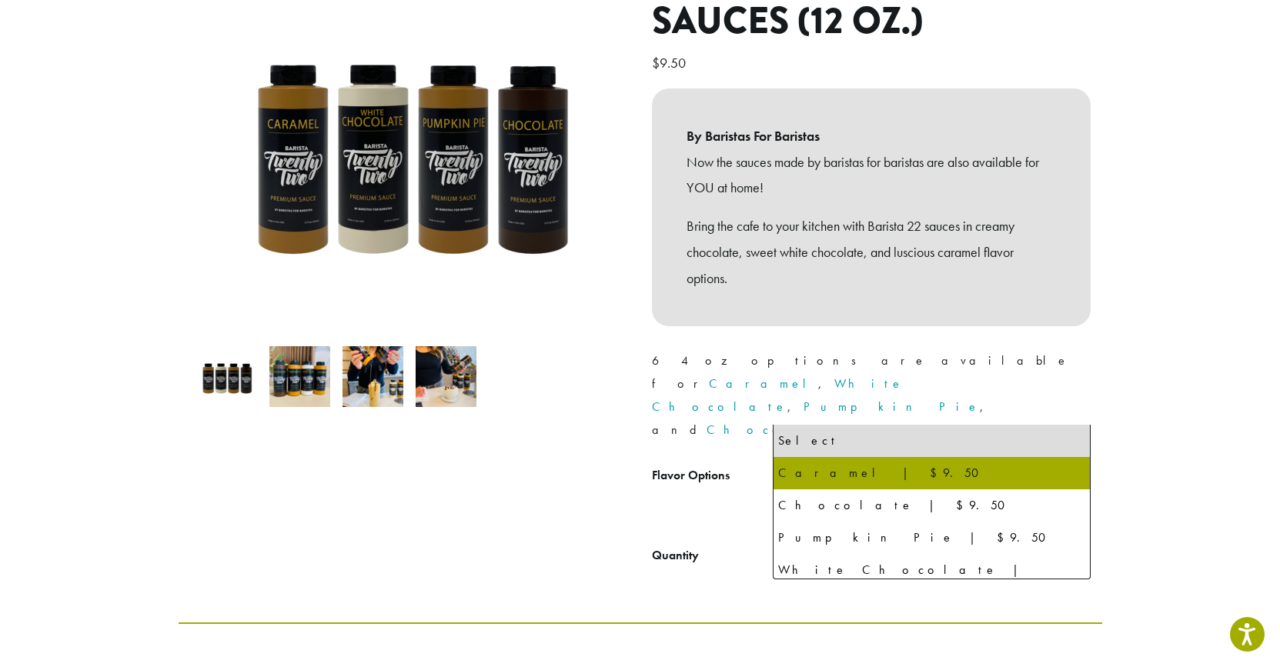
select select "*******"
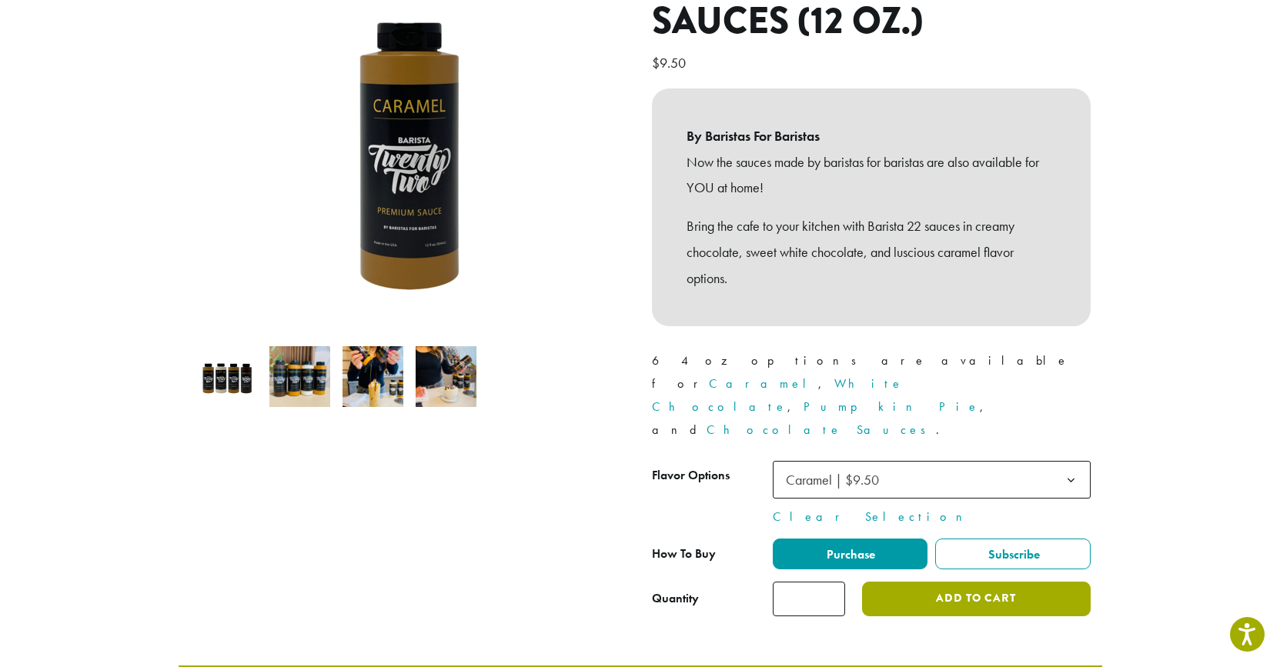
click at [971, 582] on button "Add to cart" at bounding box center [976, 599] width 228 height 35
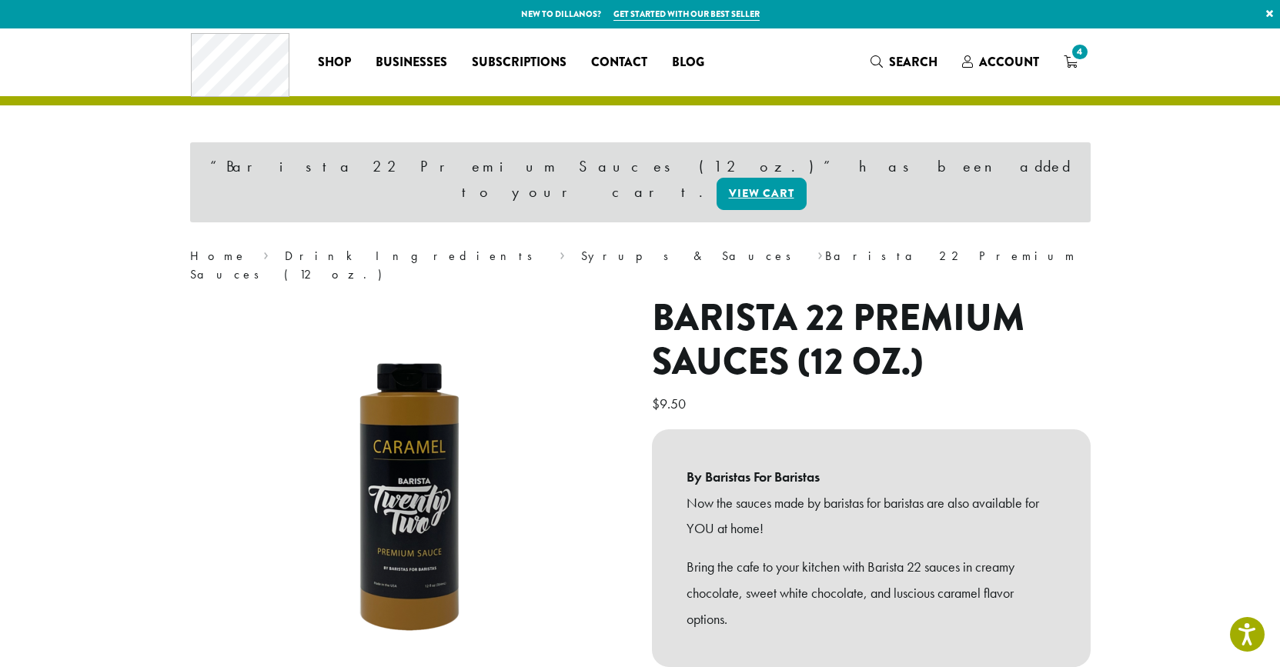
click at [1073, 62] on icon "4" at bounding box center [1071, 61] width 14 height 12
